Goal: Navigation & Orientation: Find specific page/section

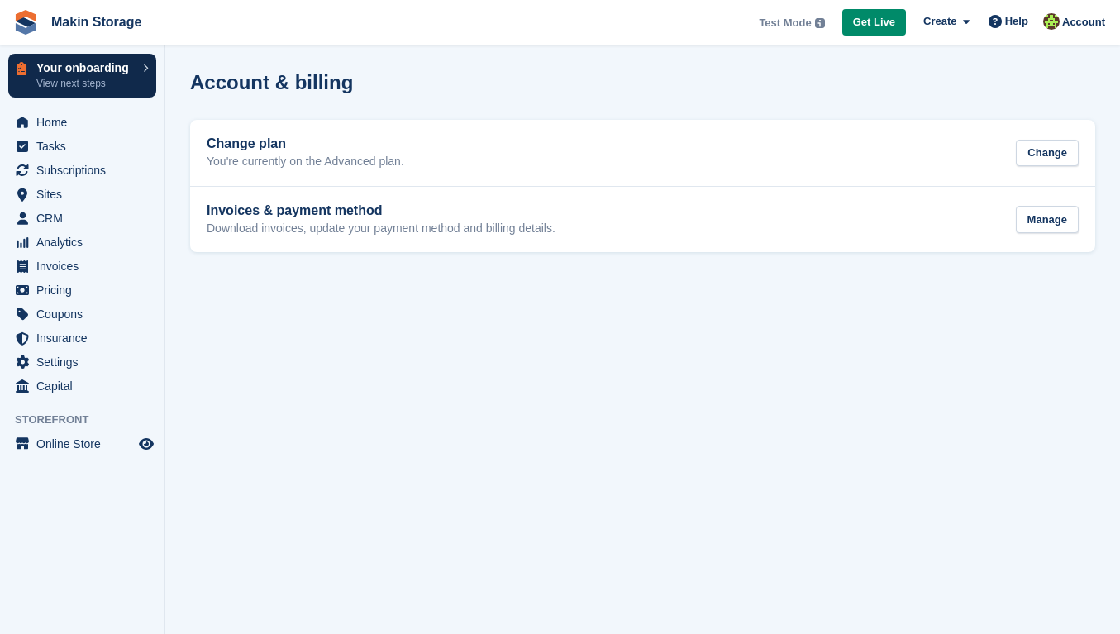
click at [119, 69] on p "Your onboarding" at bounding box center [85, 68] width 98 height 12
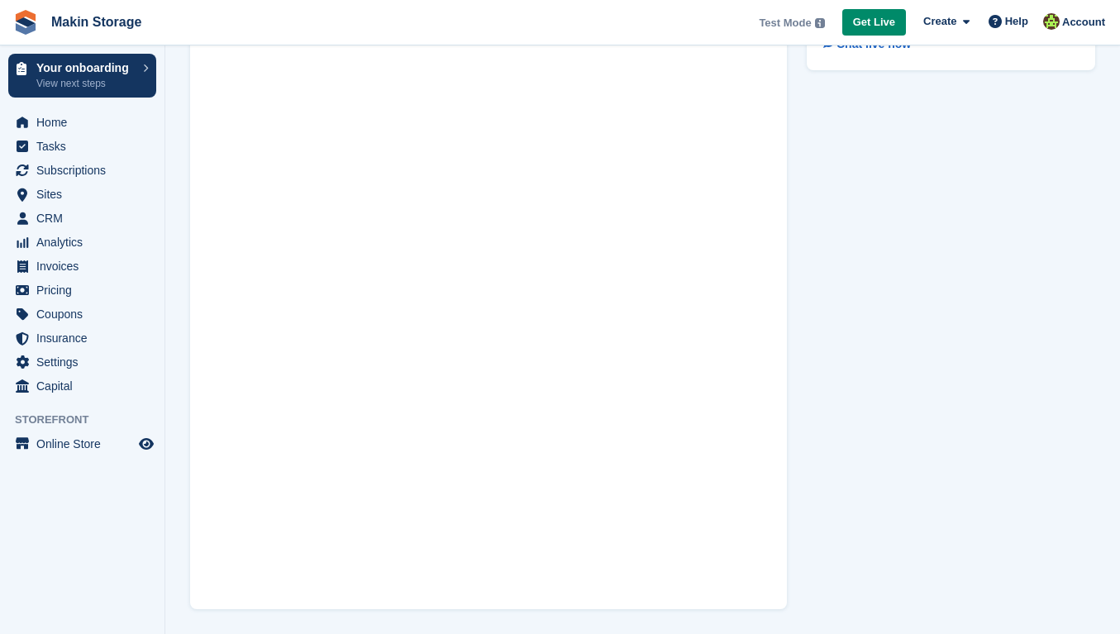
scroll to position [96, 0]
click at [79, 126] on span "Home" at bounding box center [85, 122] width 99 height 23
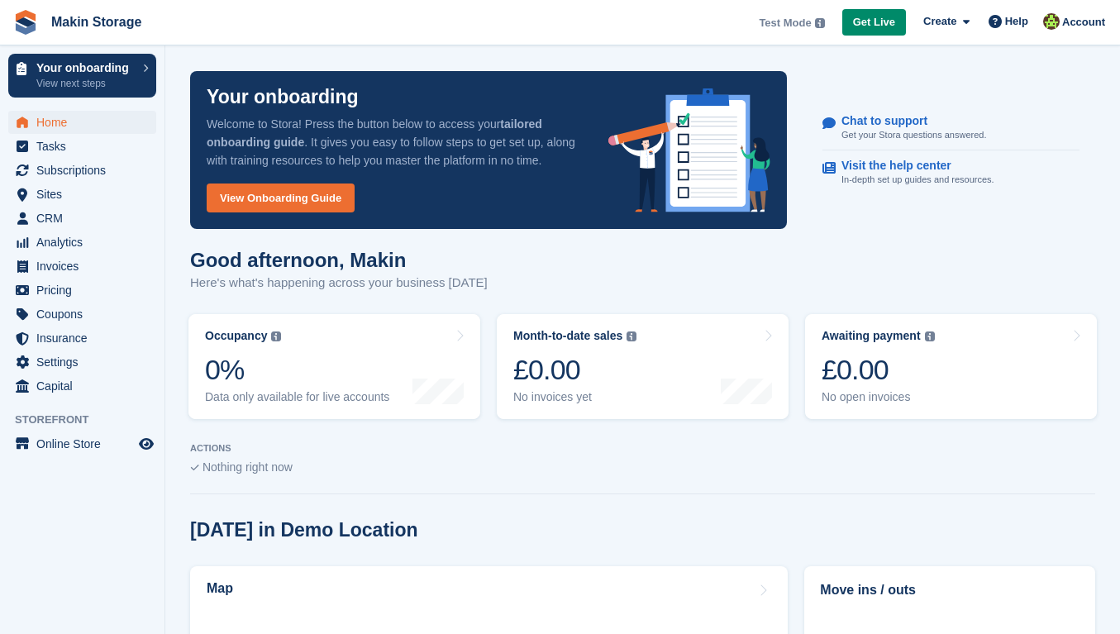
scroll to position [12, 0]
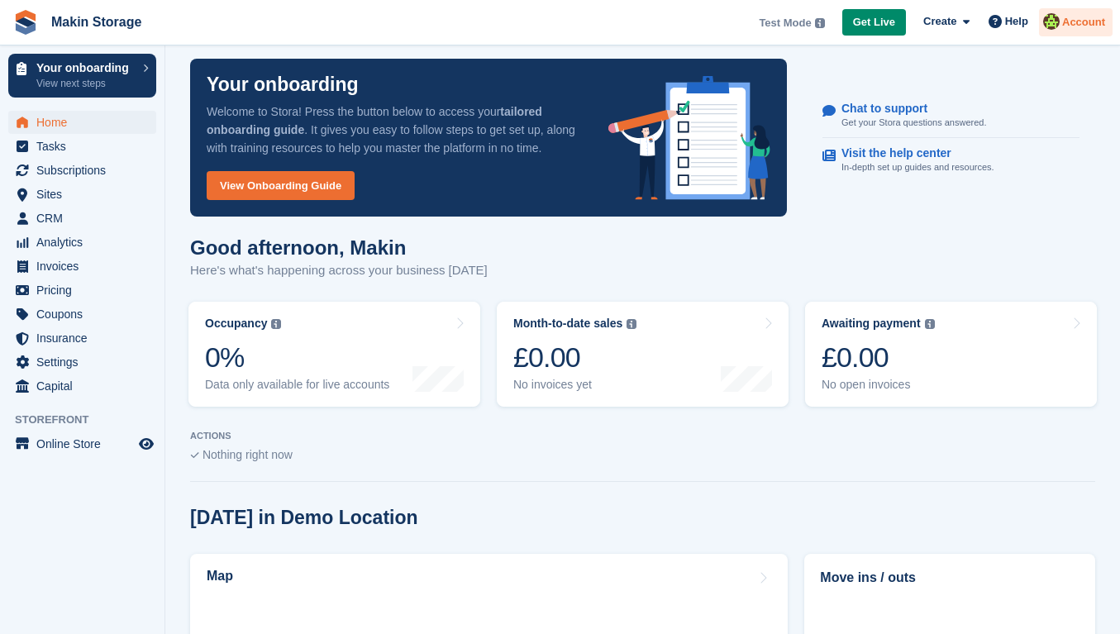
click at [1069, 25] on span "Account" at bounding box center [1083, 22] width 43 height 17
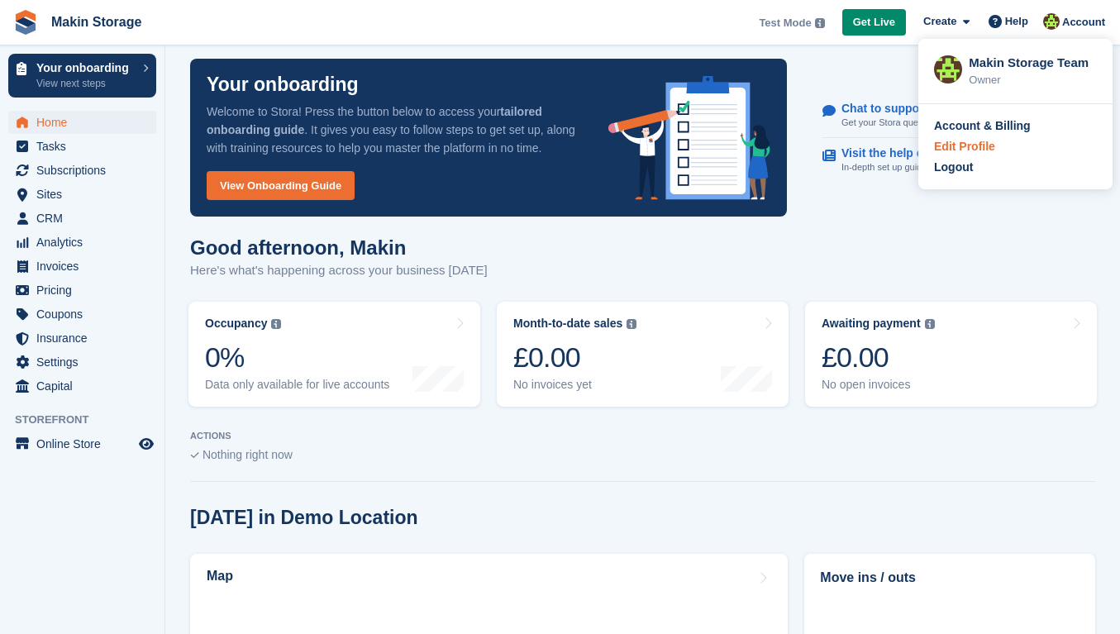
click at [950, 140] on div "Edit Profile" at bounding box center [964, 146] width 61 height 17
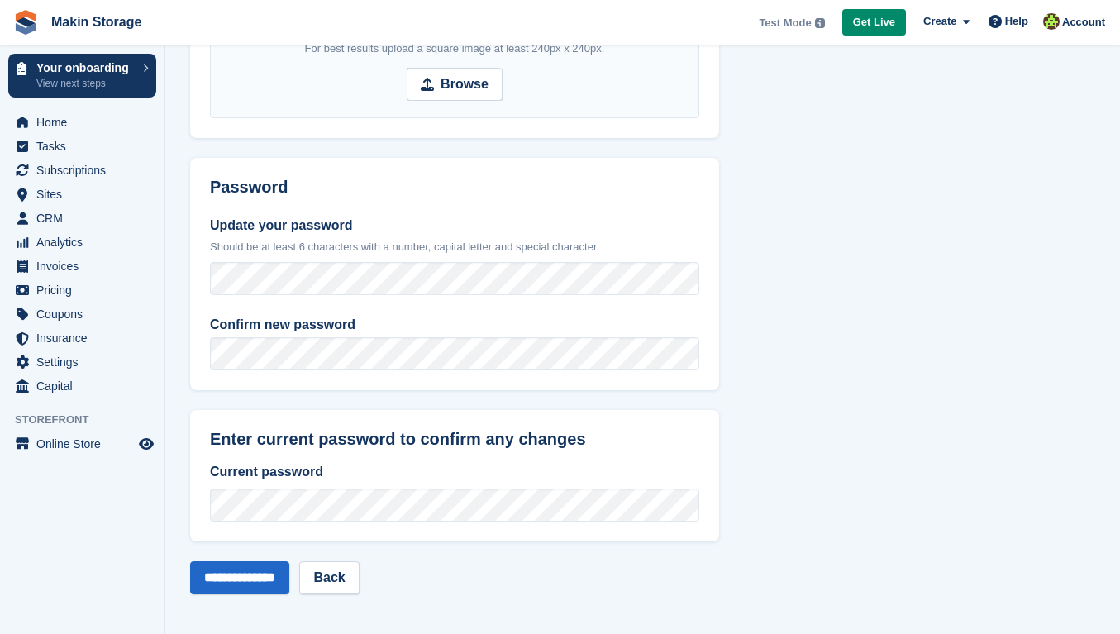
scroll to position [277, 0]
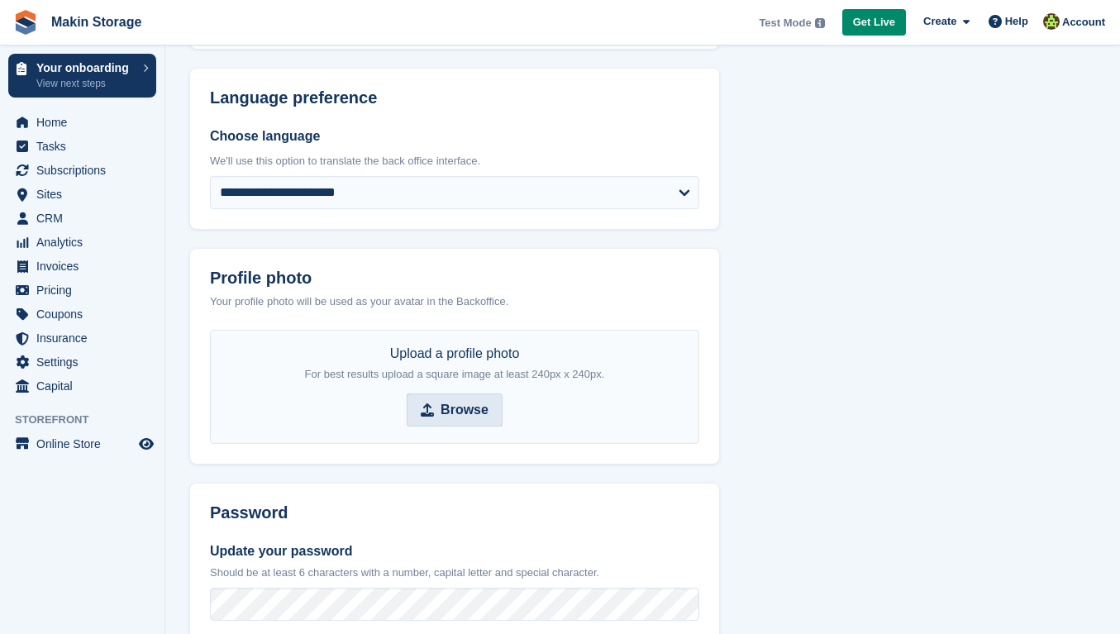
click at [450, 401] on strong "Browse" at bounding box center [465, 410] width 48 height 20
click at [450, 401] on input "Browse" at bounding box center [455, 409] width 96 height 33
type input "**********"
click at [500, 401] on strong "Browse" at bounding box center [504, 410] width 48 height 20
click at [500, 401] on input "Browse qsd.jpg" at bounding box center [454, 409] width 174 height 33
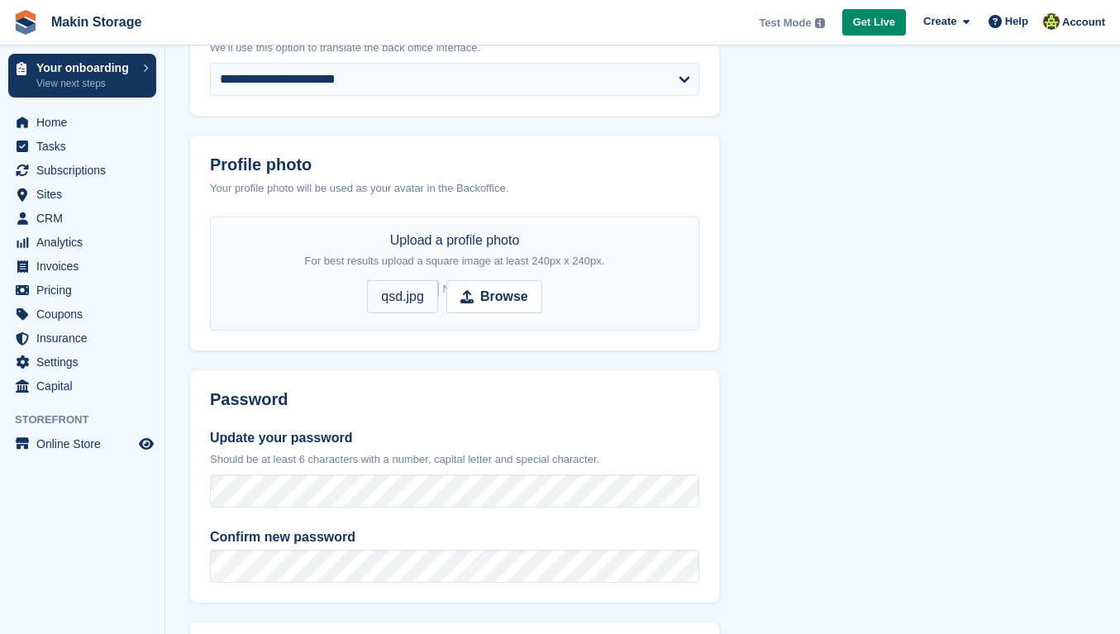
scroll to position [391, 0]
click at [507, 356] on form "**********" at bounding box center [454, 266] width 529 height 1080
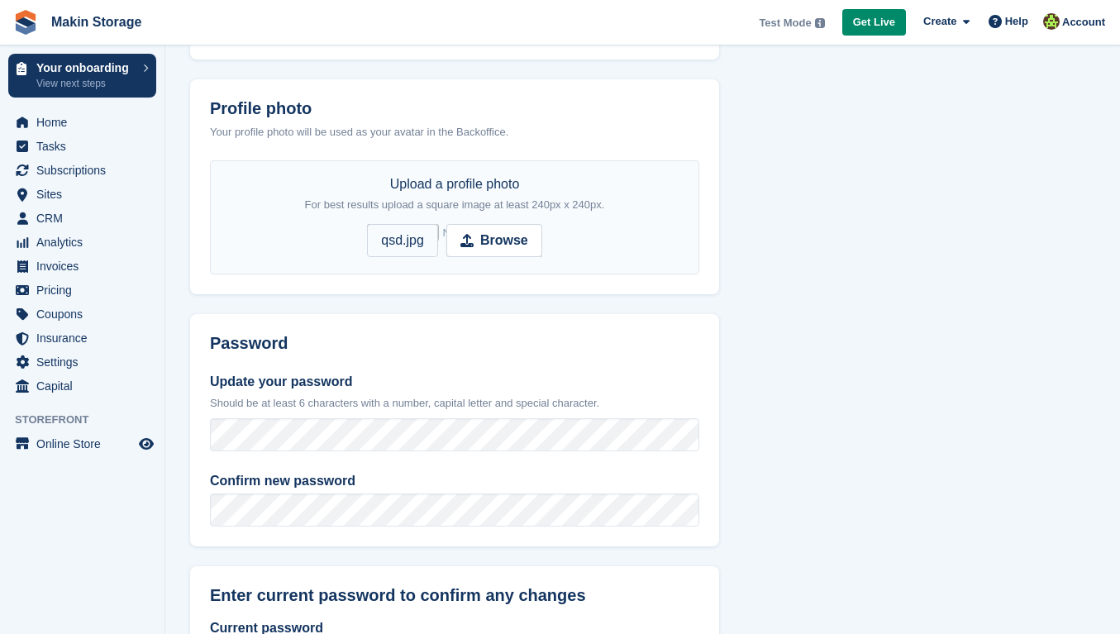
scroll to position [448, 0]
click at [54, 315] on span "Coupons" at bounding box center [85, 313] width 99 height 23
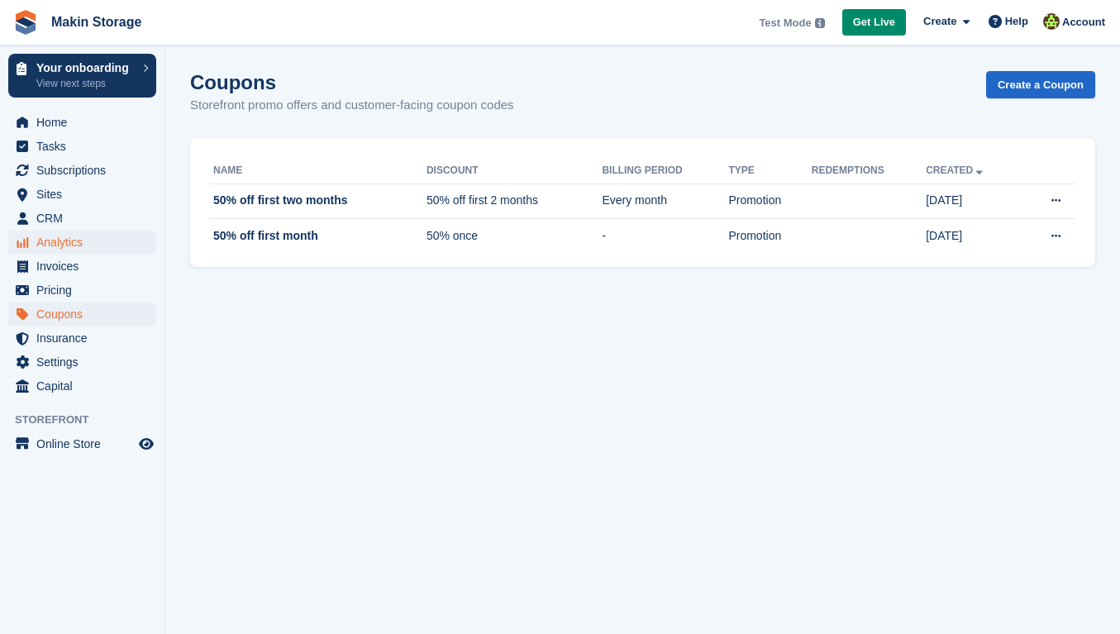
click at [74, 243] on span "Analytics" at bounding box center [85, 242] width 99 height 23
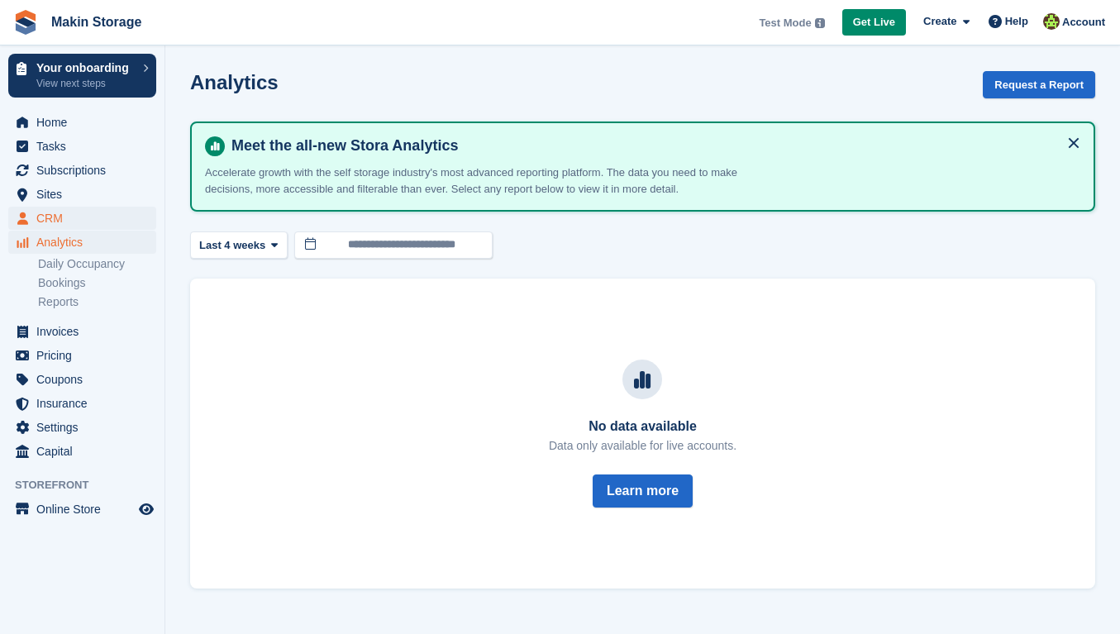
click at [77, 219] on span "CRM" at bounding box center [85, 218] width 99 height 23
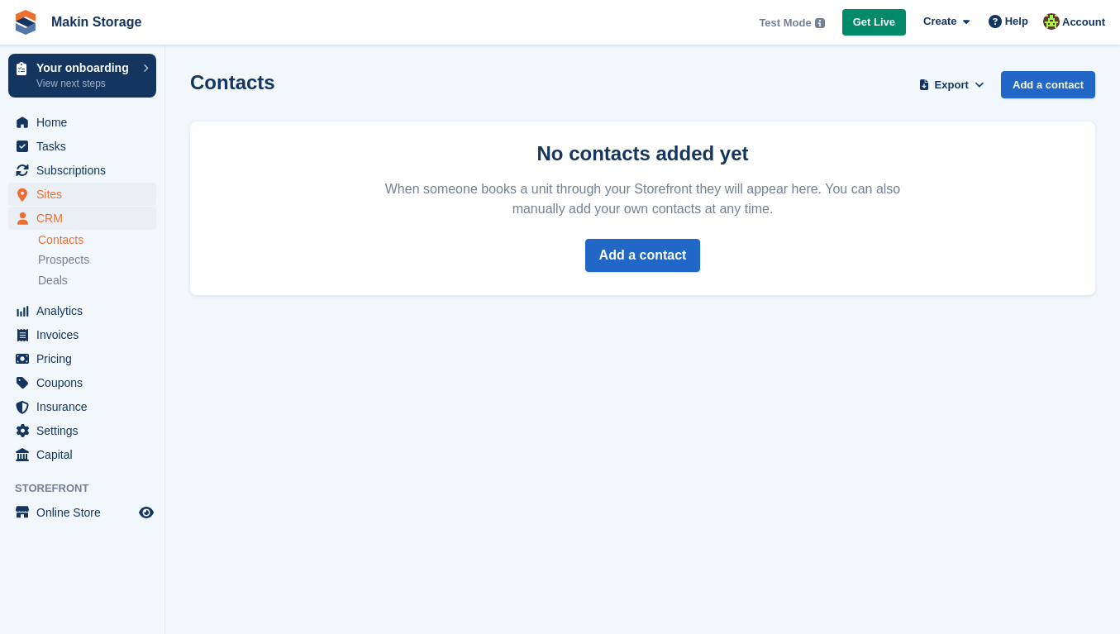
click at [80, 190] on span "Sites" at bounding box center [85, 194] width 99 height 23
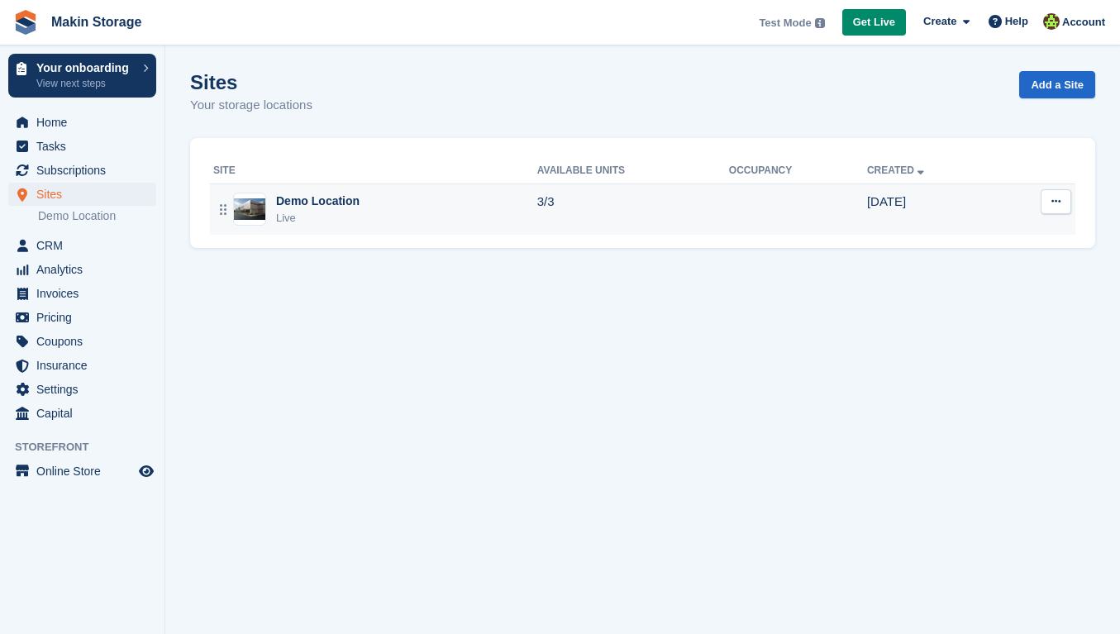
click at [311, 196] on div "Demo Location" at bounding box center [317, 201] width 83 height 17
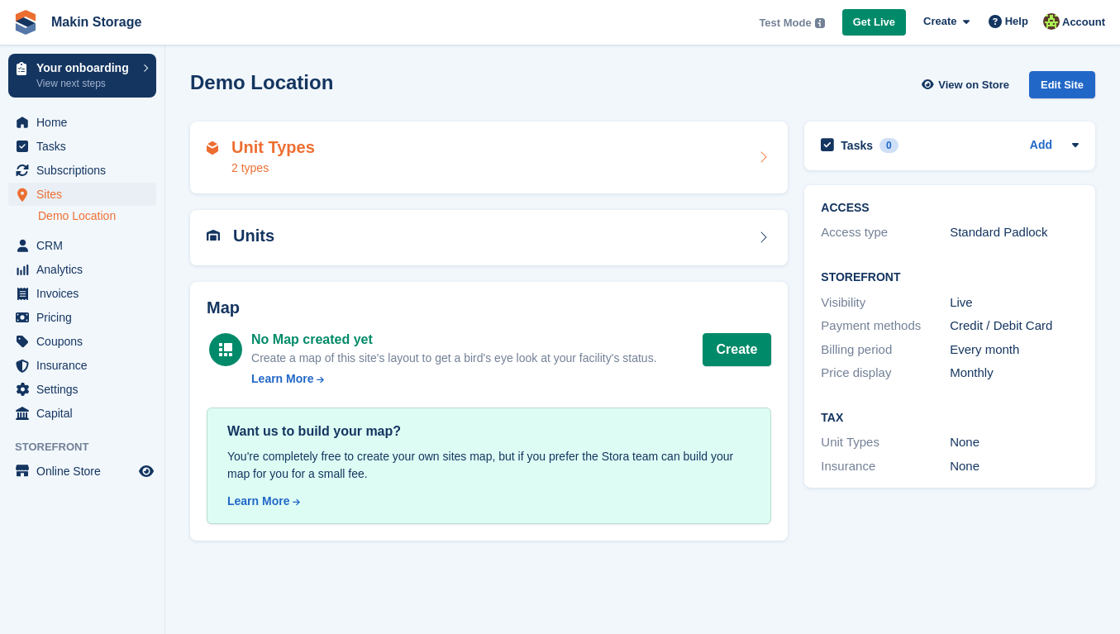
click at [376, 181] on div "Unit Types 2 types" at bounding box center [489, 157] width 598 height 73
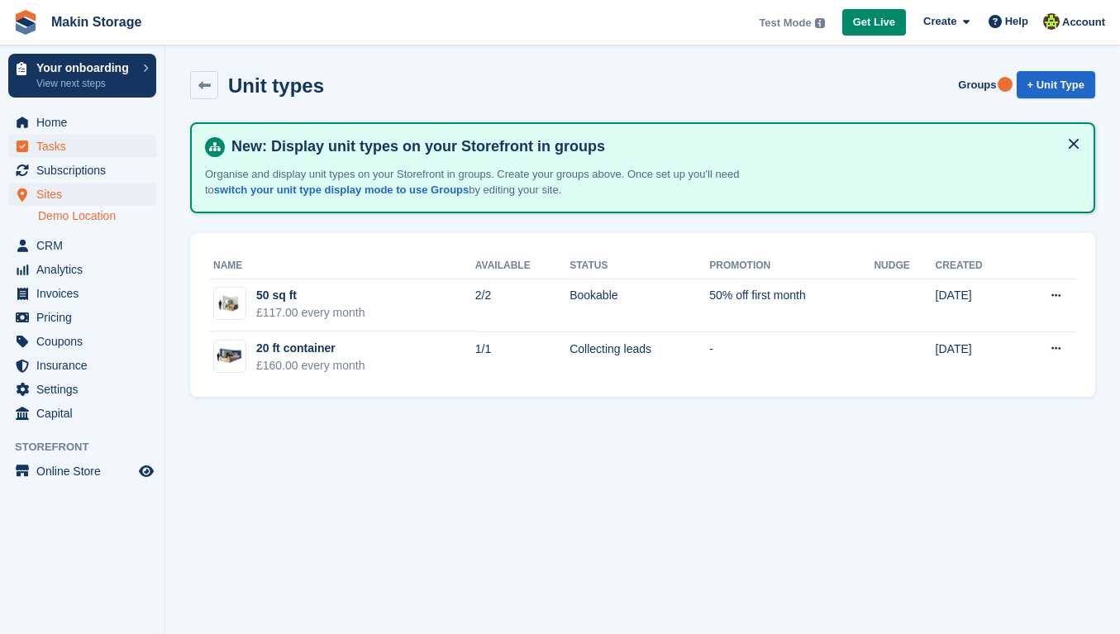
click at [92, 147] on span "Tasks" at bounding box center [85, 146] width 99 height 23
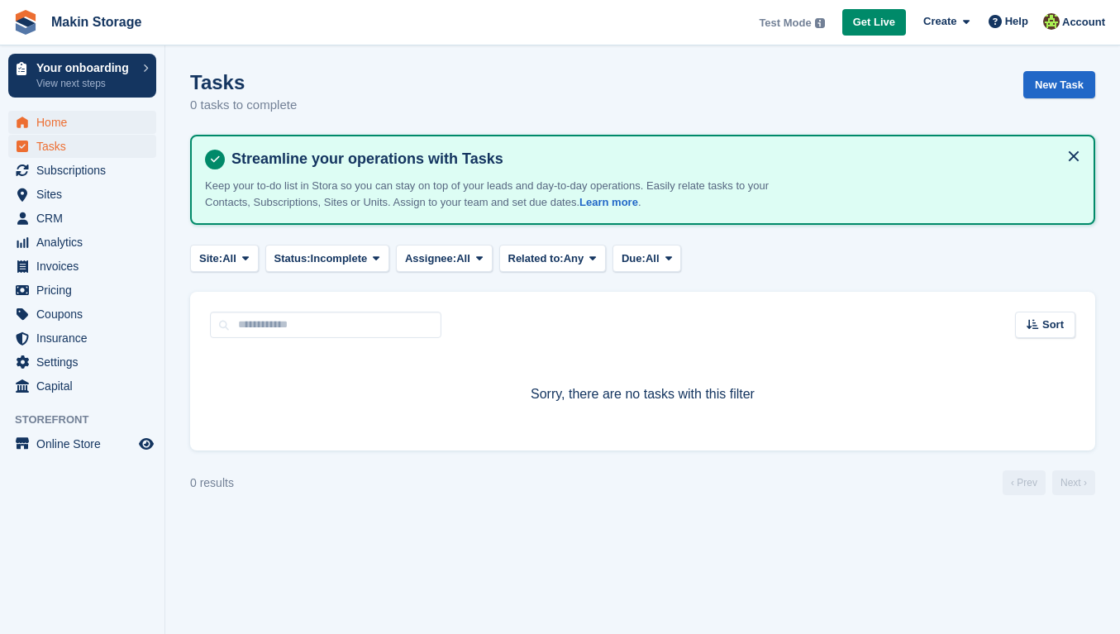
click at [89, 129] on span "Home" at bounding box center [85, 122] width 99 height 23
